Goal: Find specific page/section: Find specific page/section

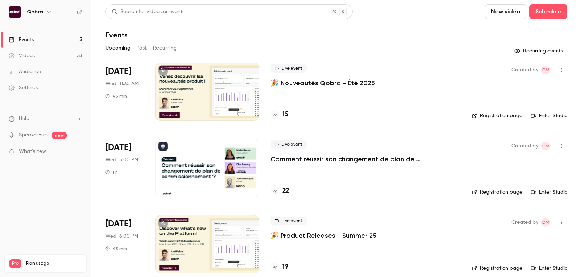
scroll to position [9, 0]
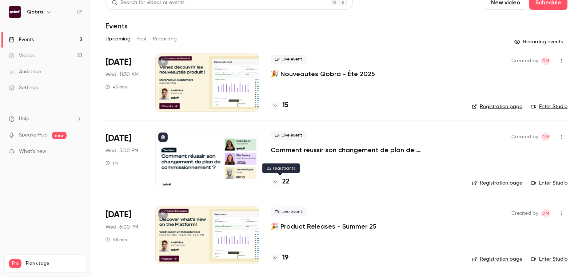
click at [286, 181] on h4 "22" at bounding box center [285, 182] width 7 height 10
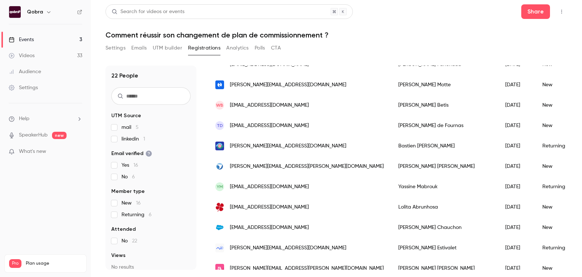
scroll to position [177, 0]
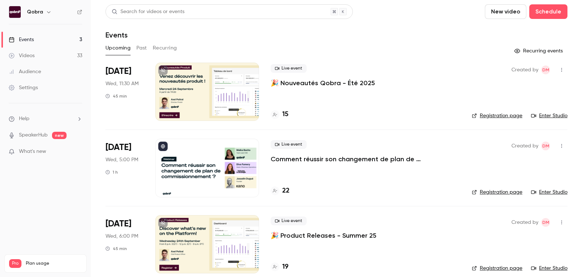
click at [29, 152] on span "What's new" at bounding box center [32, 152] width 27 height 8
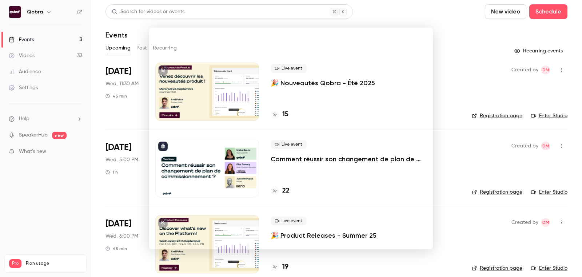
click at [488, 102] on div at bounding box center [291, 138] width 582 height 277
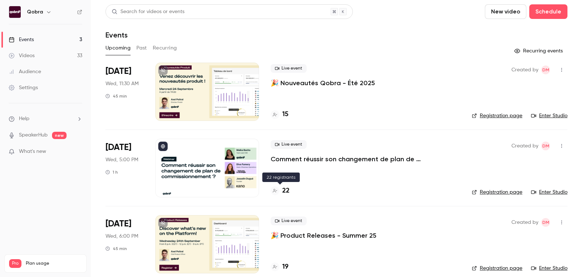
click at [285, 191] on h4 "22" at bounding box center [285, 191] width 7 height 10
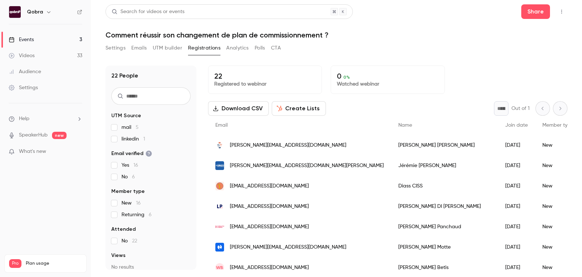
click at [134, 126] on span "mail 5" at bounding box center [130, 127] width 17 height 7
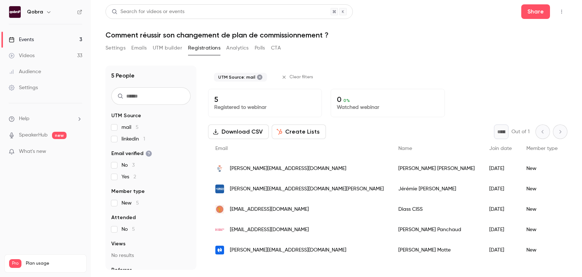
click at [38, 43] on link "Events 3" at bounding box center [45, 40] width 91 height 16
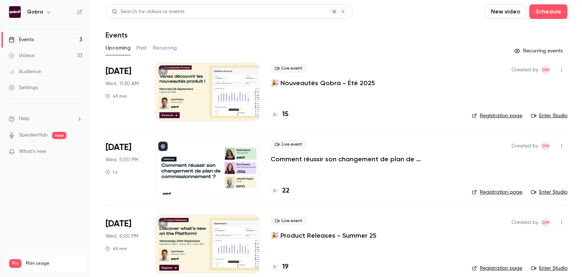
scroll to position [9, 0]
